Goal: Navigation & Orientation: Find specific page/section

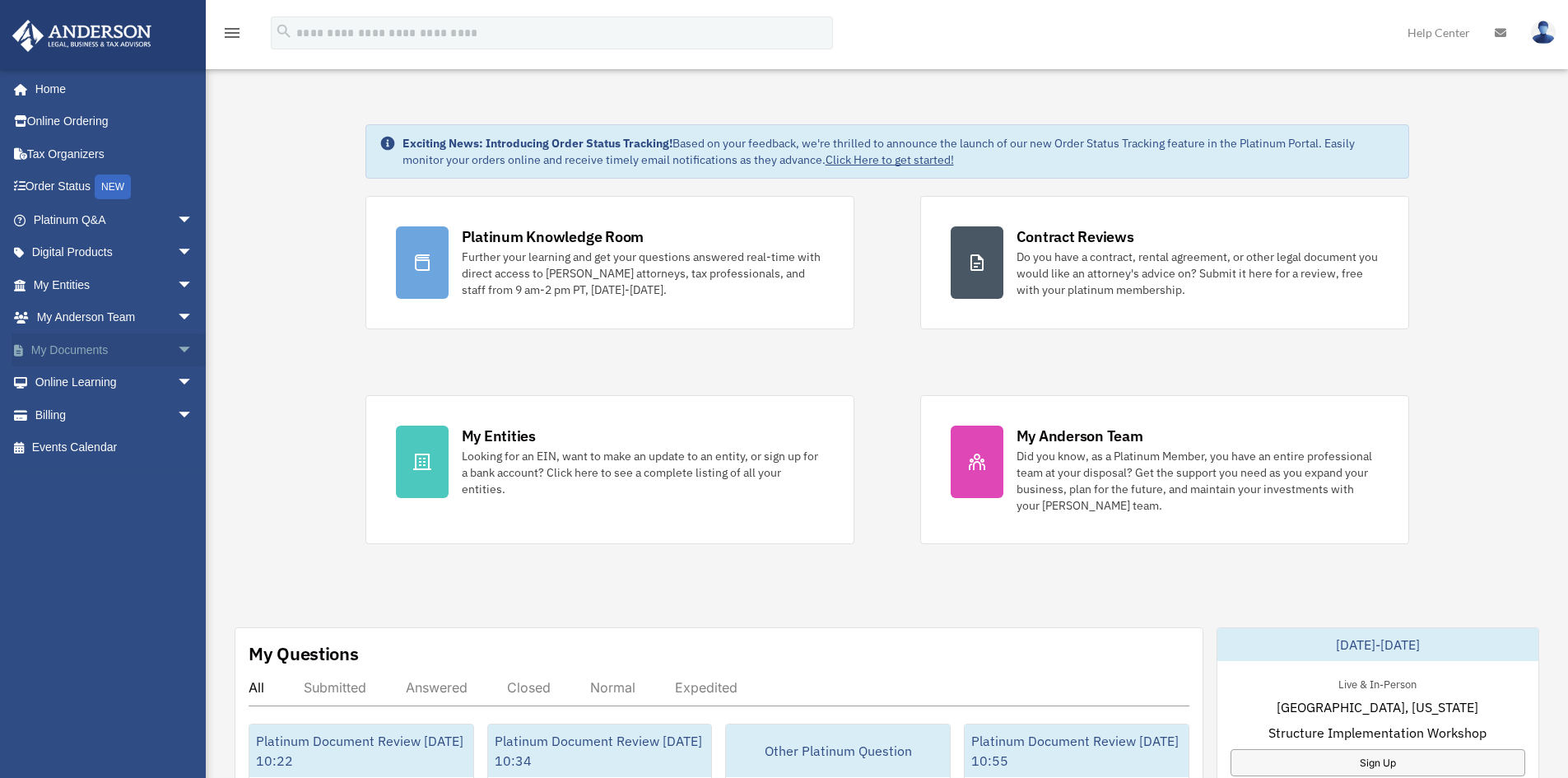
click at [177, 348] on span "arrow_drop_down" at bounding box center [193, 350] width 33 height 34
click at [177, 316] on span "arrow_drop_down" at bounding box center [193, 318] width 33 height 34
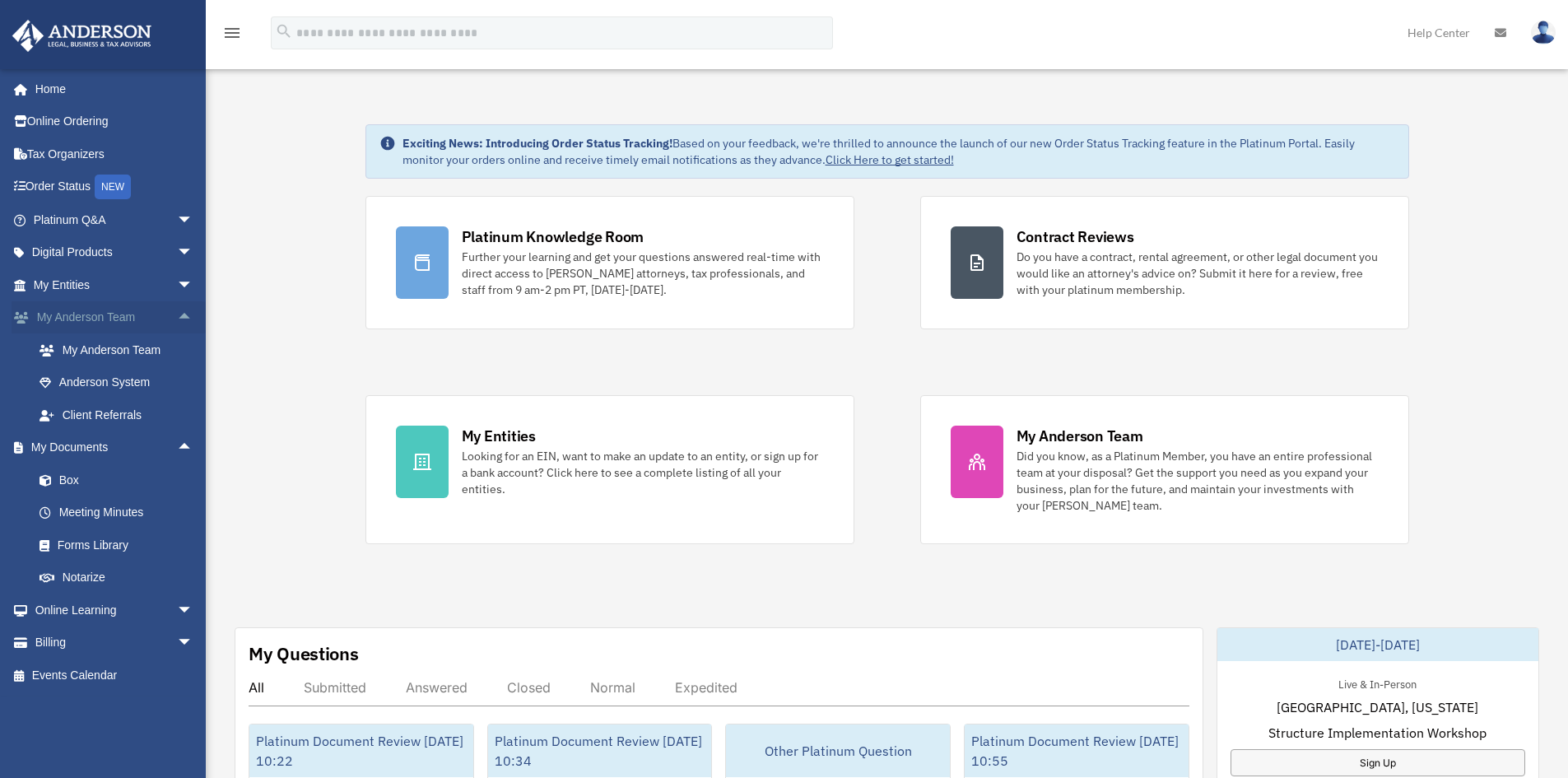
click at [177, 316] on span "arrow_drop_up" at bounding box center [193, 318] width 33 height 34
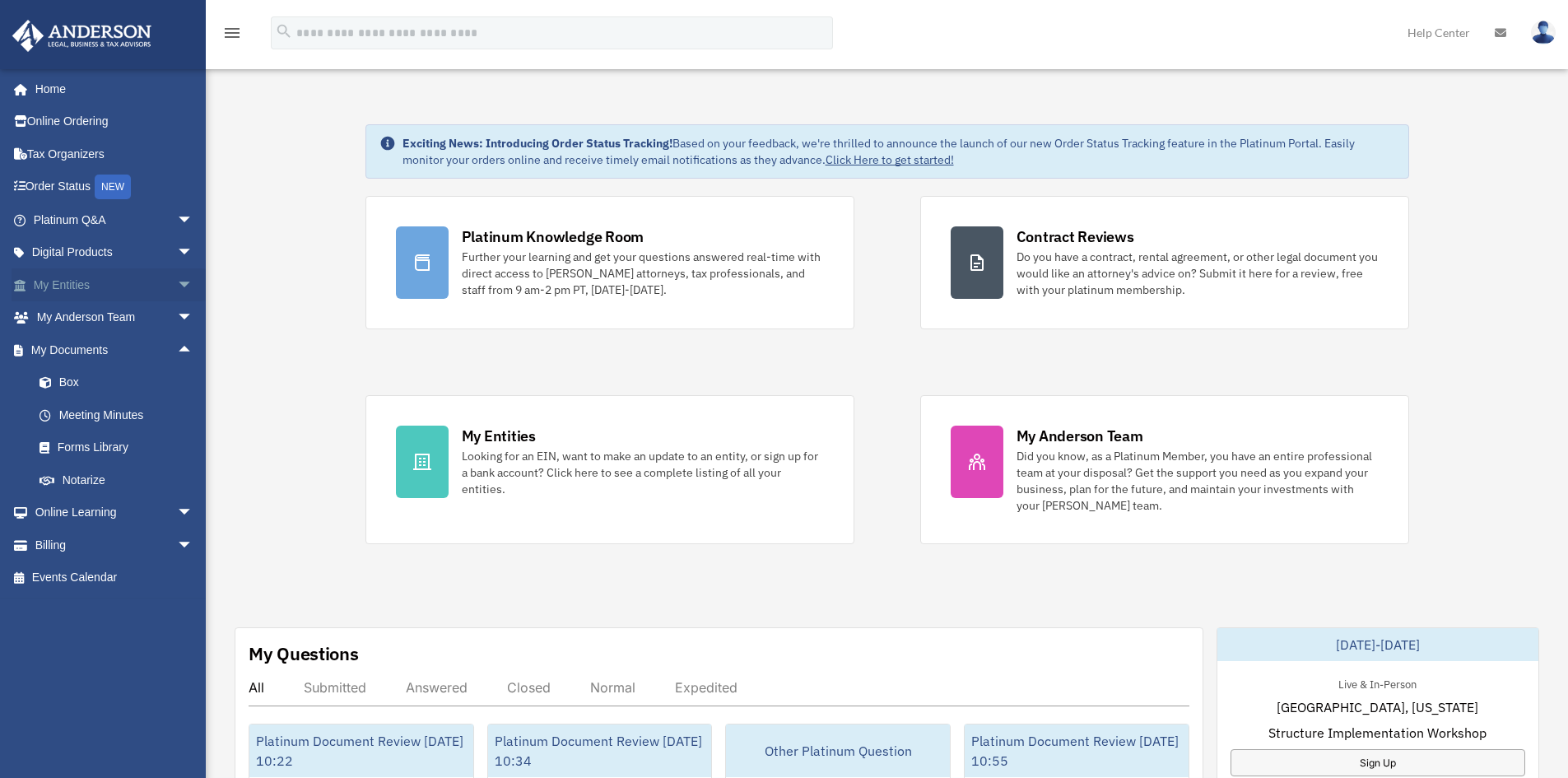
click at [177, 292] on span "arrow_drop_down" at bounding box center [193, 285] width 33 height 34
click at [177, 292] on span "arrow_drop_up" at bounding box center [193, 285] width 33 height 34
click at [177, 224] on span "arrow_drop_down" at bounding box center [193, 220] width 33 height 34
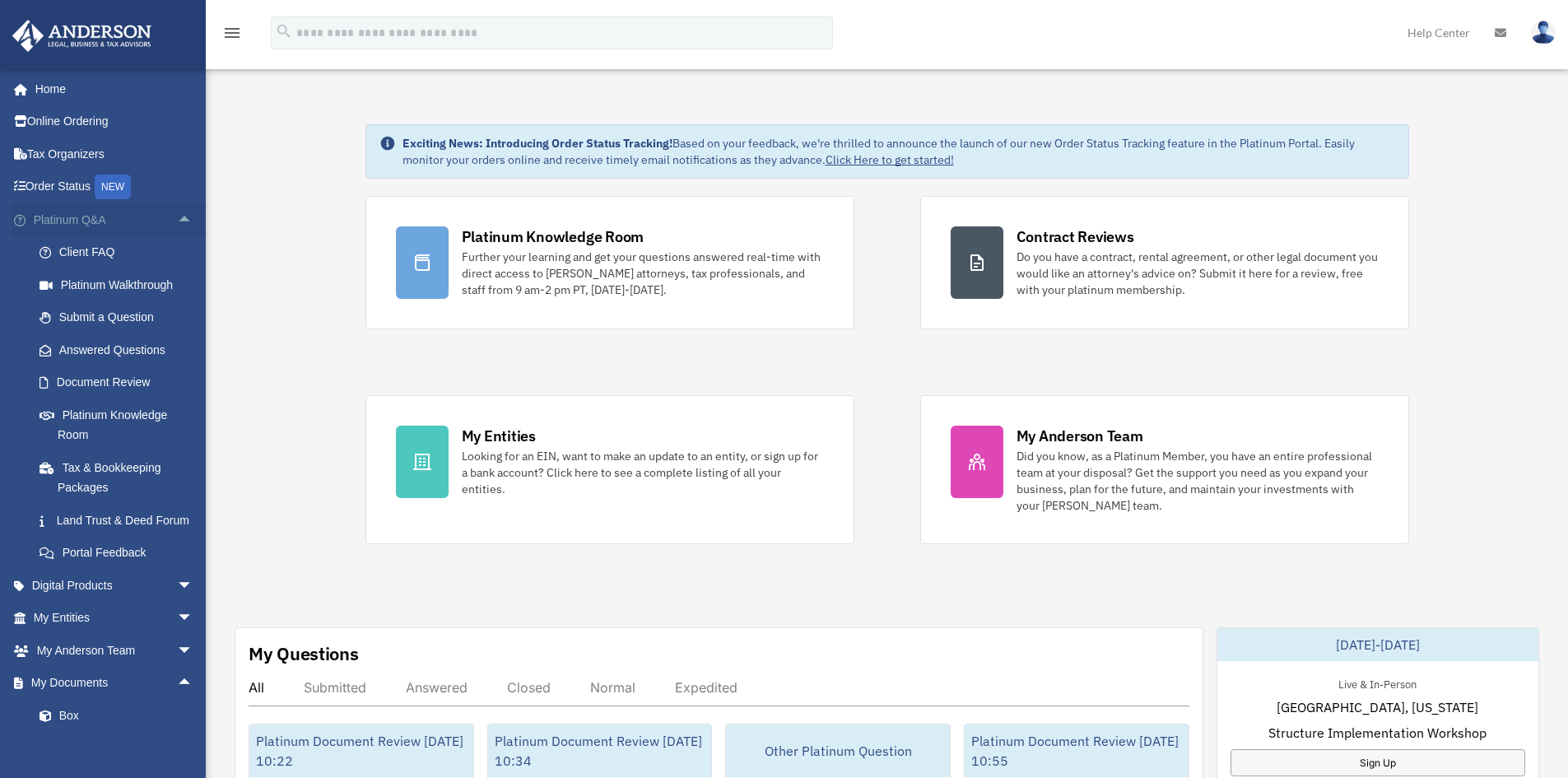
click at [177, 224] on span "arrow_drop_up" at bounding box center [193, 220] width 33 height 34
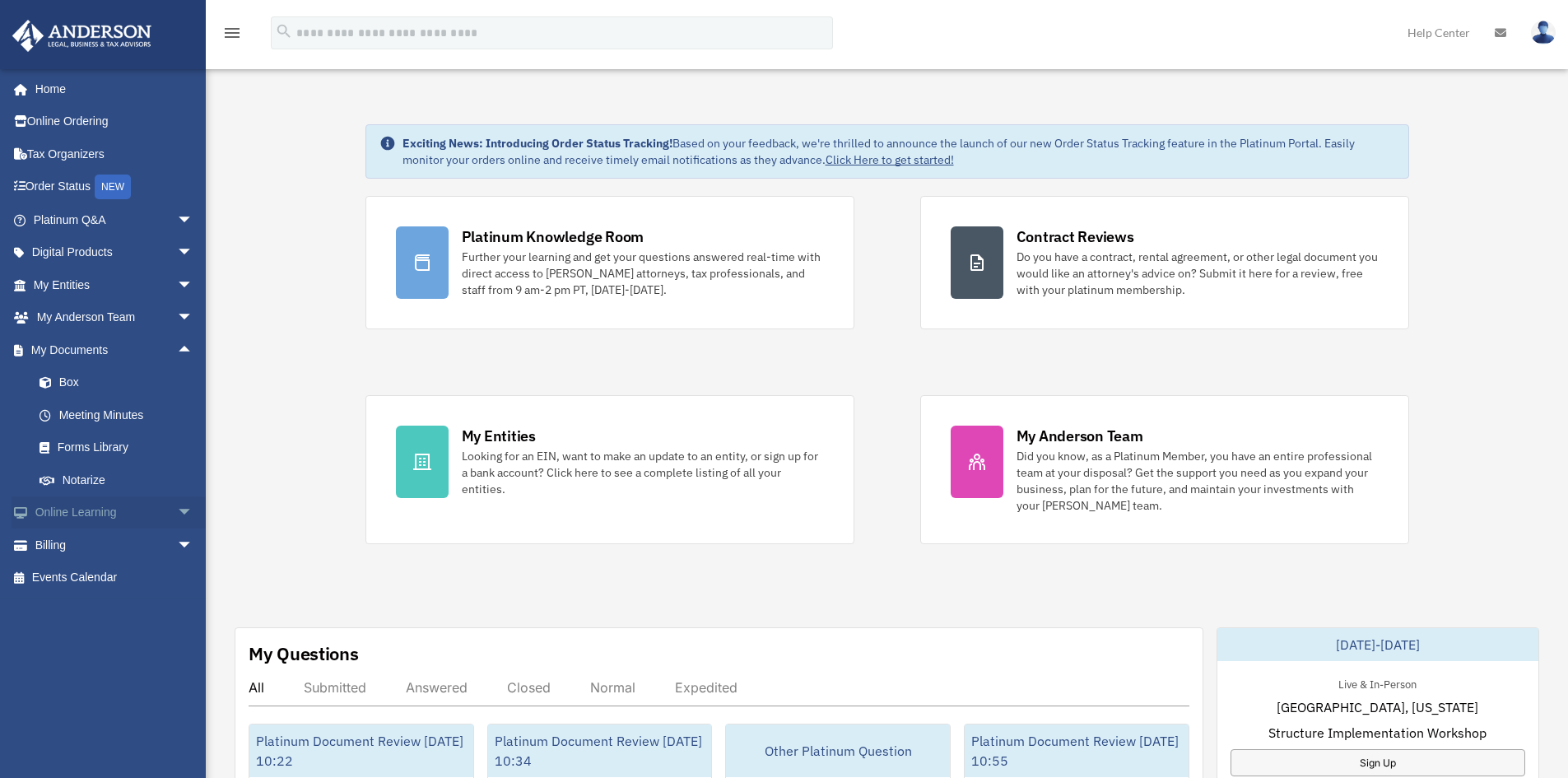
click at [177, 512] on span "arrow_drop_down" at bounding box center [193, 513] width 33 height 34
click at [81, 453] on link "Forms Library" at bounding box center [121, 448] width 195 height 33
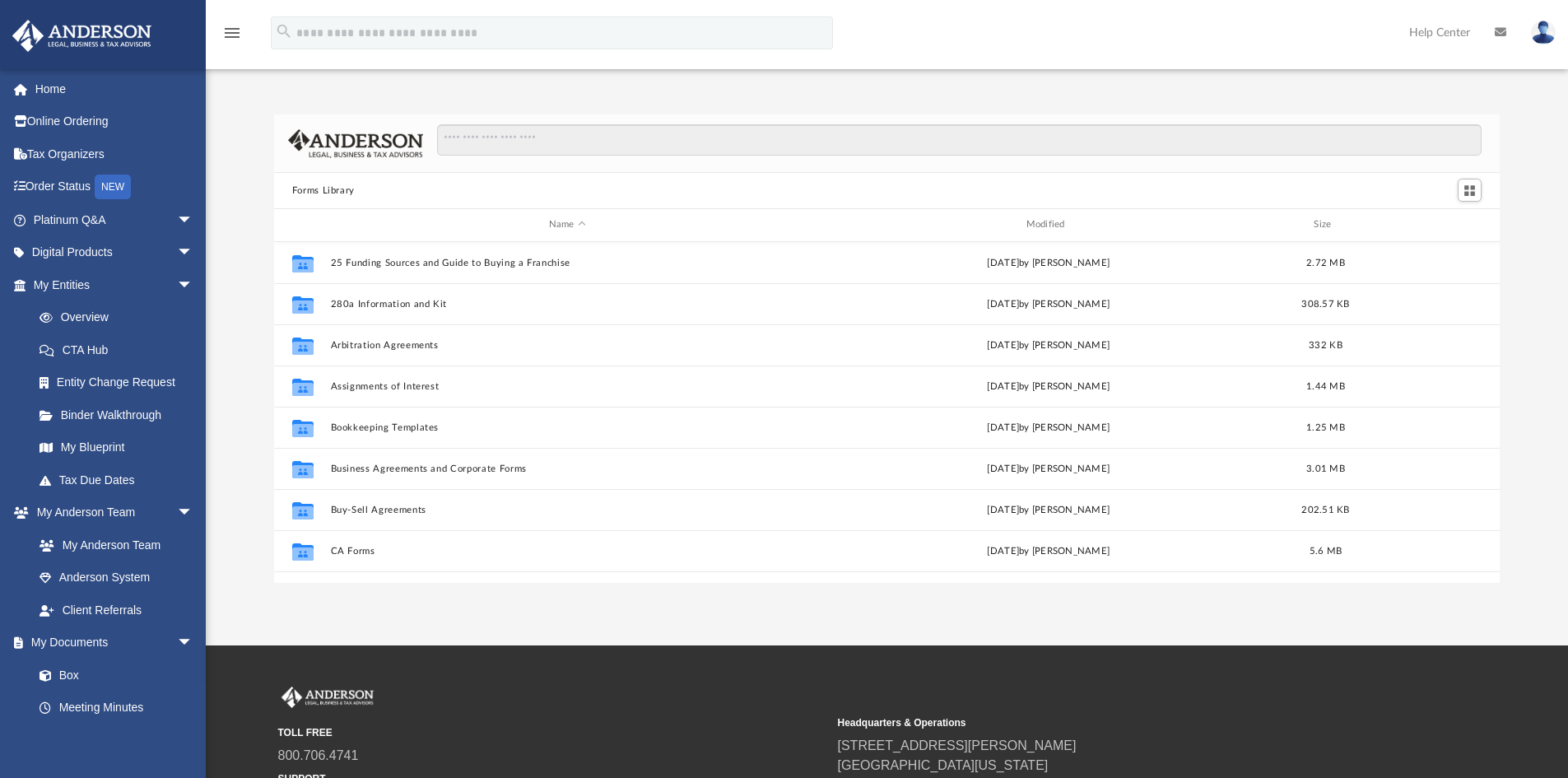
scroll to position [362, 1214]
click at [378, 107] on div "Forms Library Name Modified Size Collaborated Folder 25 Funding Sources and Gui…" at bounding box center [887, 331] width 1362 height 503
click at [177, 221] on span "arrow_drop_down" at bounding box center [193, 220] width 33 height 34
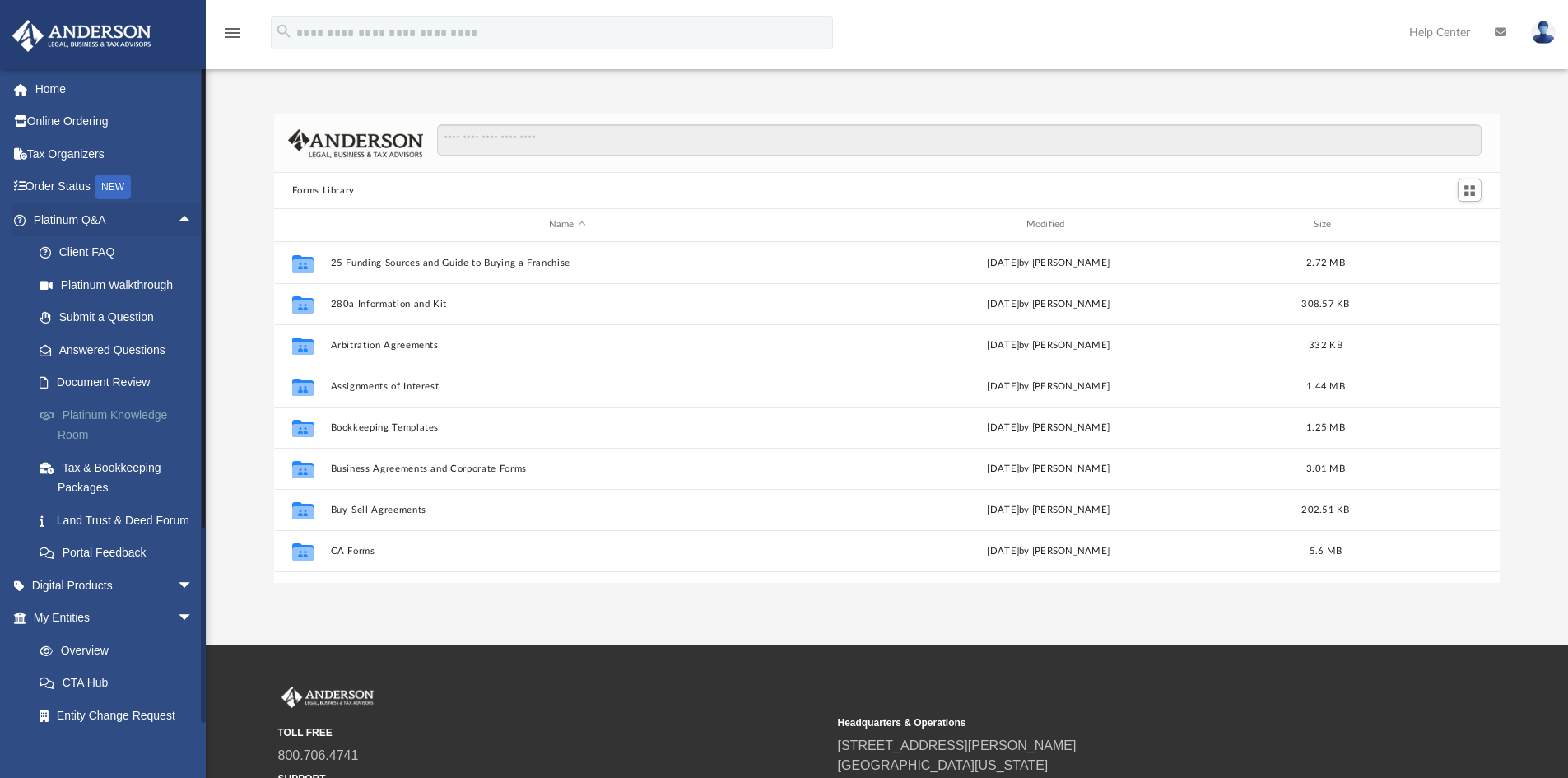
click at [124, 407] on link "Platinum Knowledge Room" at bounding box center [121, 424] width 195 height 53
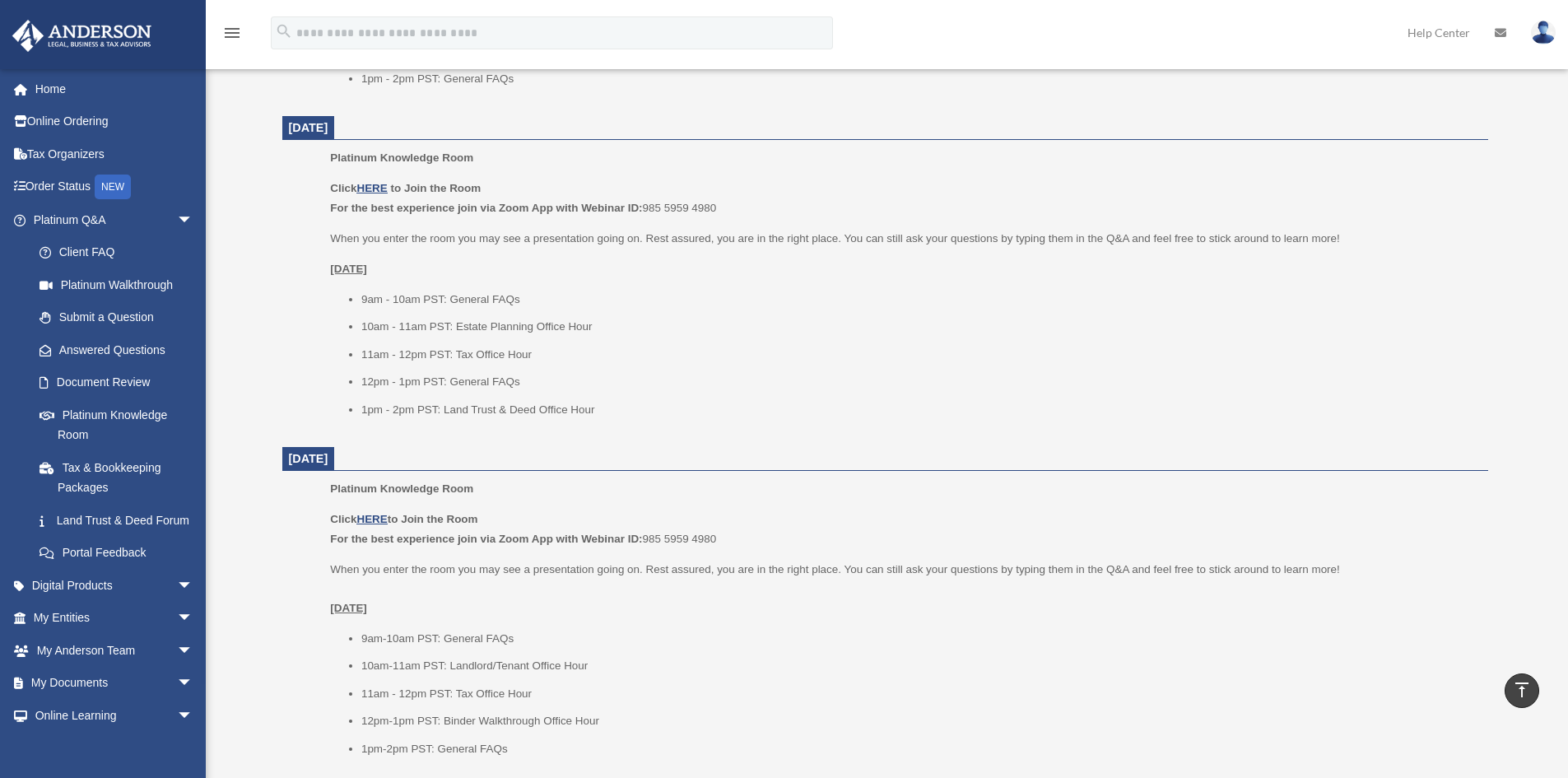
scroll to position [1318, 0]
